Goal: Information Seeking & Learning: Learn about a topic

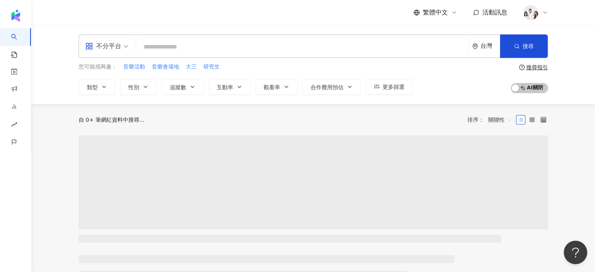
click at [529, 14] on img at bounding box center [530, 12] width 15 height 15
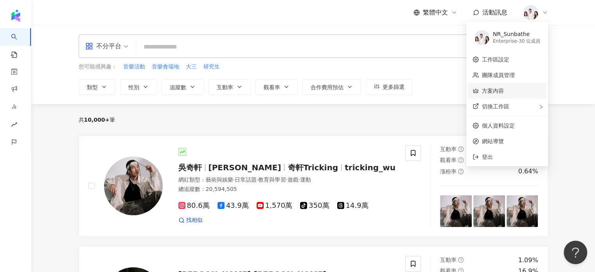
click at [504, 88] on link "方案內容" at bounding box center [493, 91] width 22 height 6
